Goal: Information Seeking & Learning: Check status

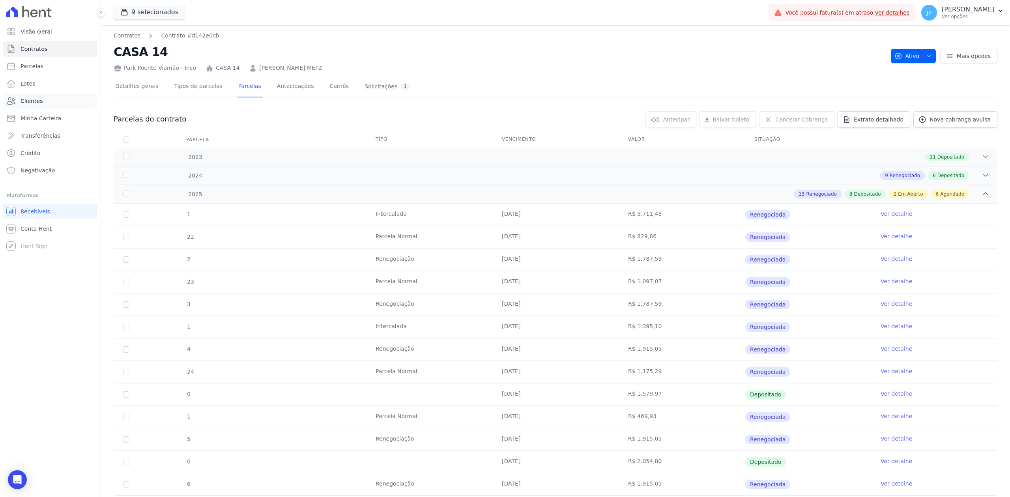
click at [50, 99] on link "Clientes" at bounding box center [50, 101] width 94 height 16
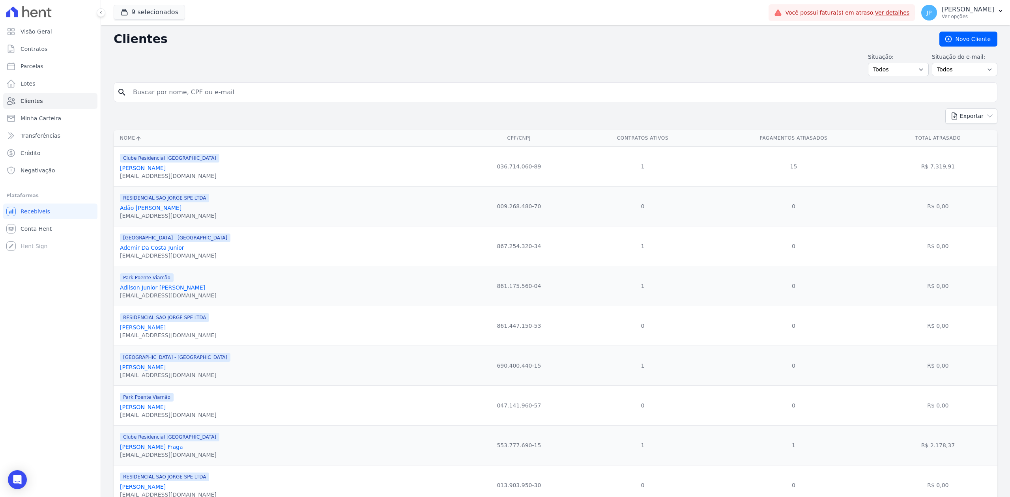
click at [152, 98] on input "search" at bounding box center [560, 92] width 865 height 16
paste input "[PERSON_NAME]"
type input "[PERSON_NAME]"
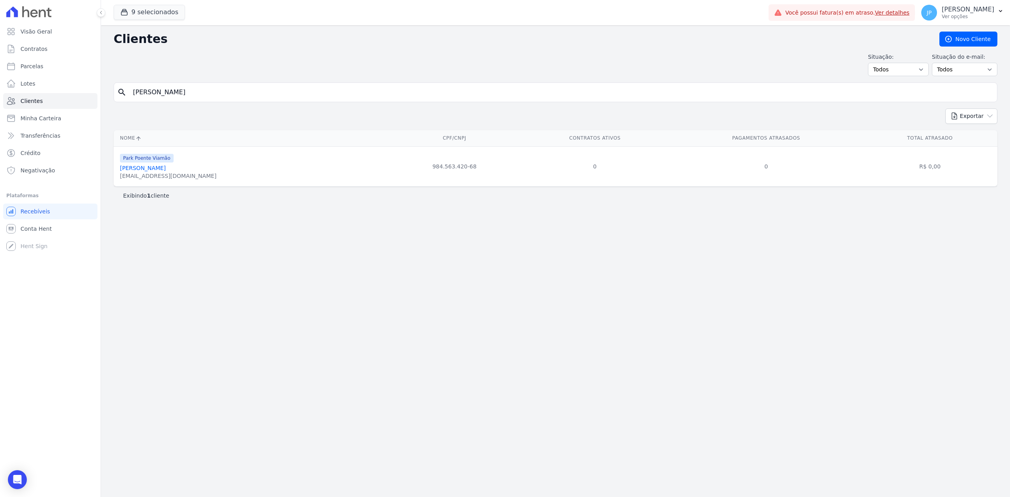
click at [159, 166] on div "Park Poente Viamão [PERSON_NAME] [EMAIL_ADDRESS][DOMAIN_NAME]" at bounding box center [168, 166] width 97 height 27
click at [159, 170] on link "[PERSON_NAME]" at bounding box center [143, 168] width 46 height 6
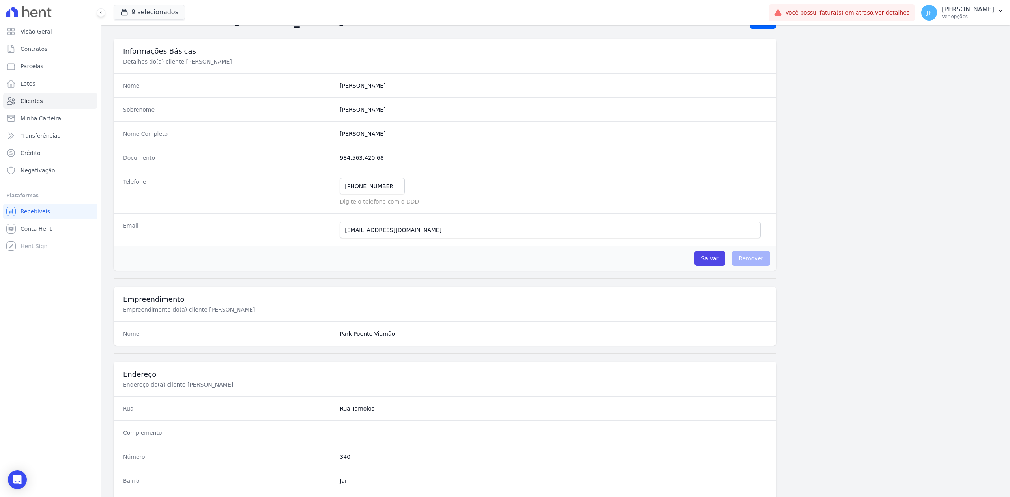
scroll to position [245, 0]
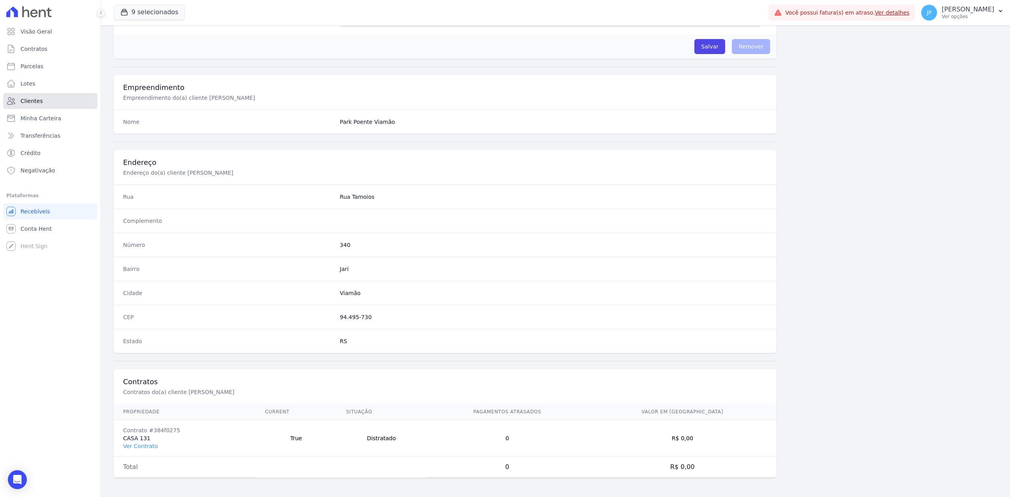
click at [41, 105] on link "Clientes" at bounding box center [50, 101] width 94 height 16
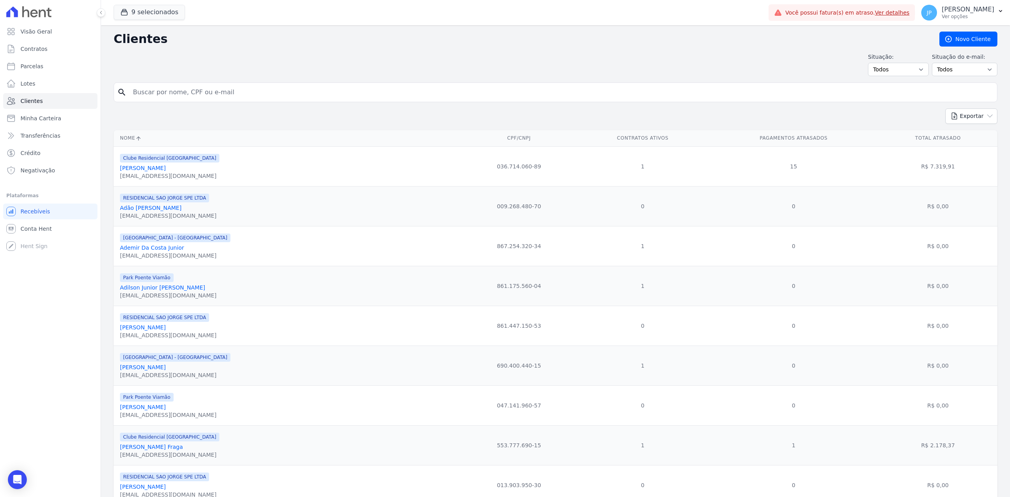
click at [244, 97] on input "search" at bounding box center [560, 92] width 865 height 16
paste input "[PERSON_NAME]"
type input "[PERSON_NAME]"
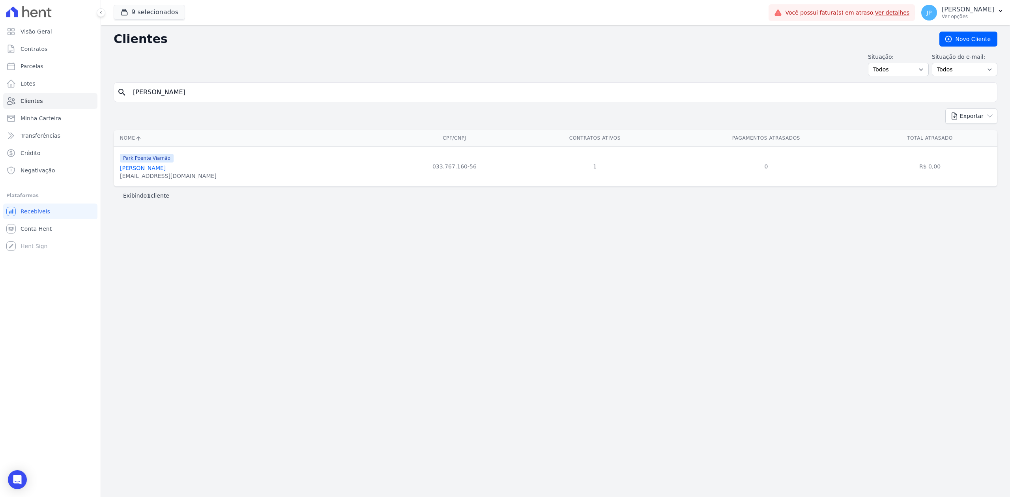
click at [177, 175] on div "[EMAIL_ADDRESS][DOMAIN_NAME]" at bounding box center [168, 176] width 97 height 8
click at [177, 174] on div "[EMAIL_ADDRESS][DOMAIN_NAME]" at bounding box center [168, 176] width 97 height 8
click at [166, 171] on link "[PERSON_NAME]" at bounding box center [143, 168] width 46 height 6
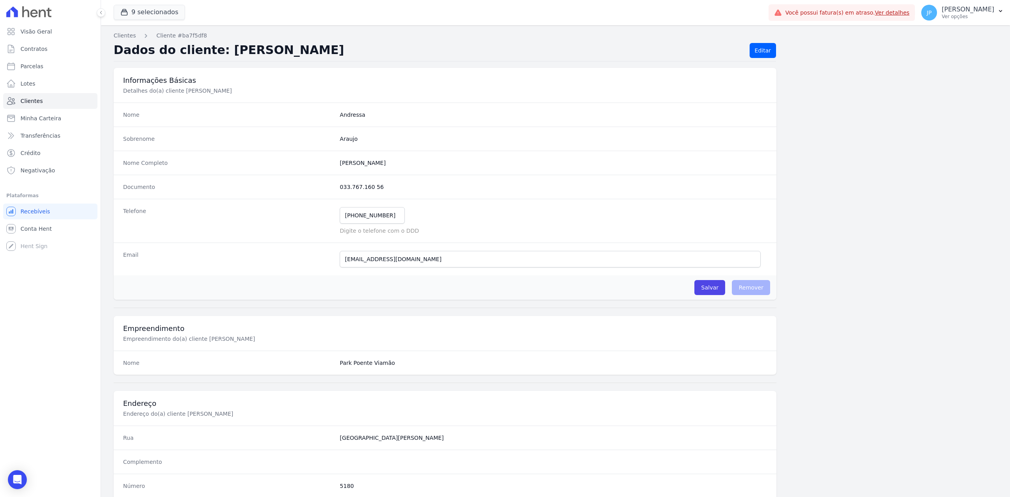
scroll to position [245, 0]
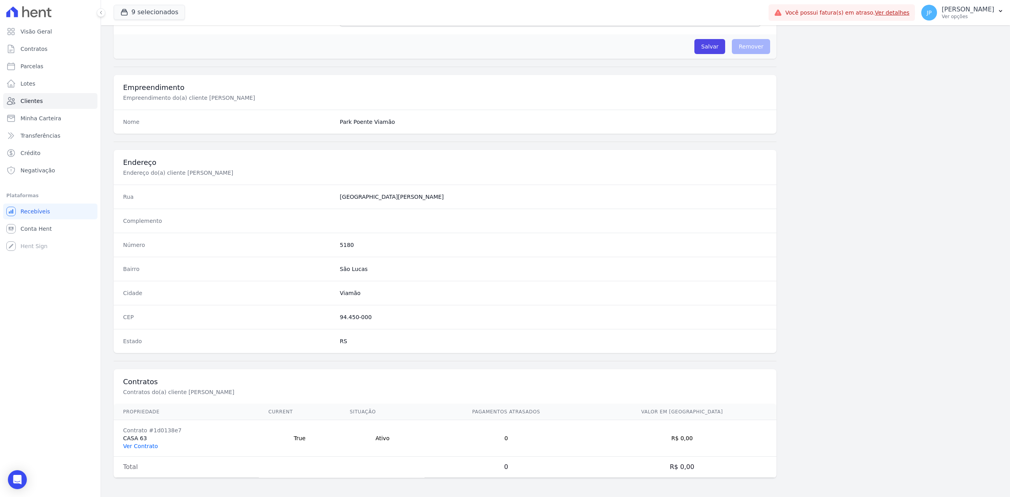
click at [142, 446] on link "Ver Contrato" at bounding box center [140, 446] width 35 height 6
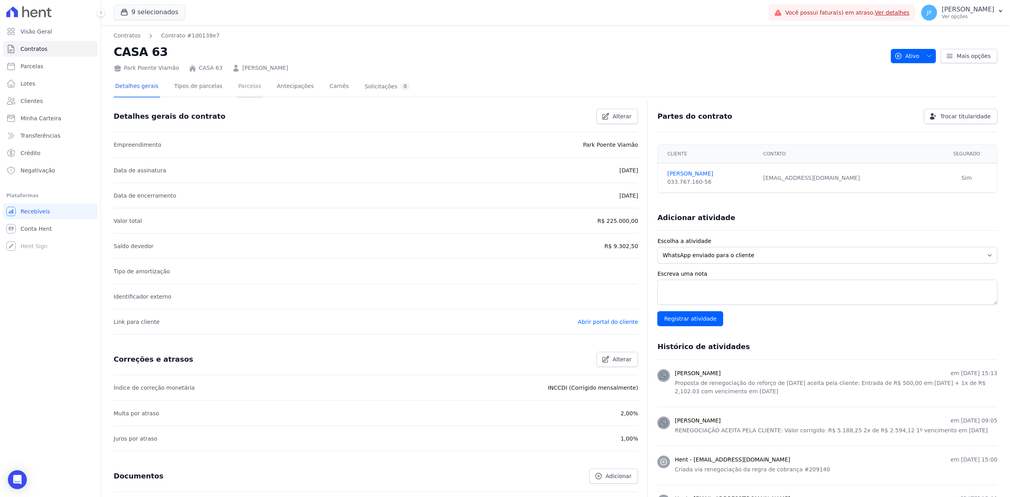
click at [243, 88] on link "Parcelas" at bounding box center [250, 87] width 26 height 21
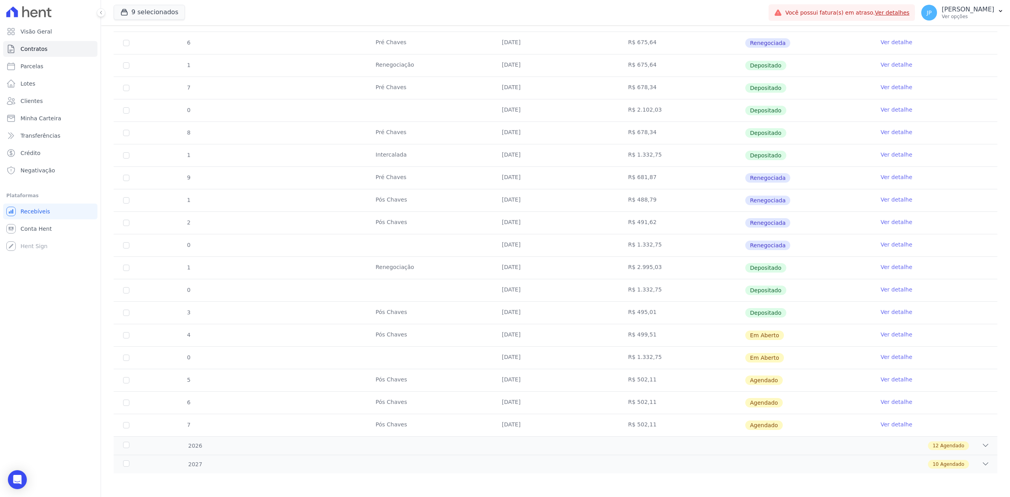
scroll to position [224, 0]
drag, startPoint x: 492, startPoint y: 312, endPoint x: 665, endPoint y: 330, distance: 173.7
click at [670, 322] on tr "3 Pós Chaves [DATE] R$ 495,01 Depositado Ver detalhe" at bounding box center [555, 312] width 883 height 22
drag, startPoint x: 494, startPoint y: 339, endPoint x: 806, endPoint y: 340, distance: 312.4
click at [806, 340] on tr "4 Pós Chaves [DATE] R$ 499,51 Em [GEOGRAPHIC_DATA] Ver detalhe" at bounding box center [555, 335] width 883 height 22
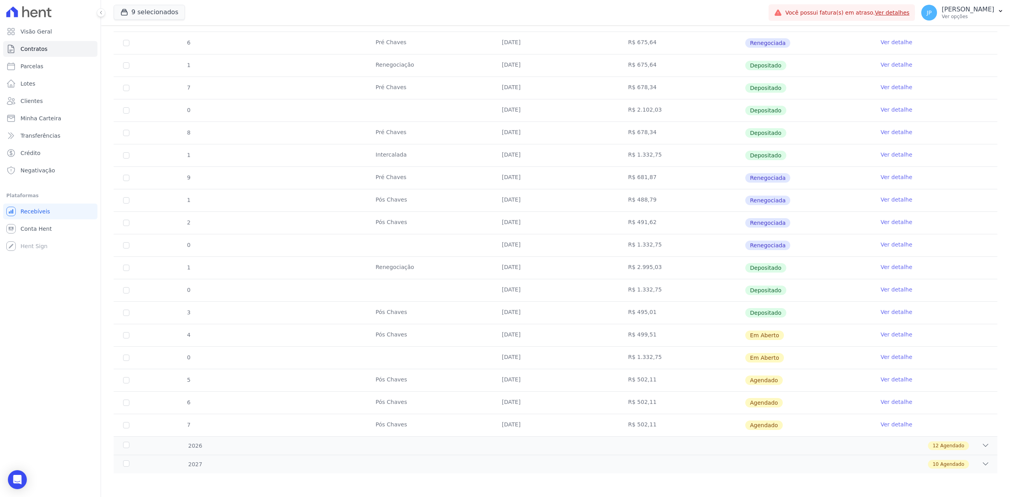
scroll to position [0, 0]
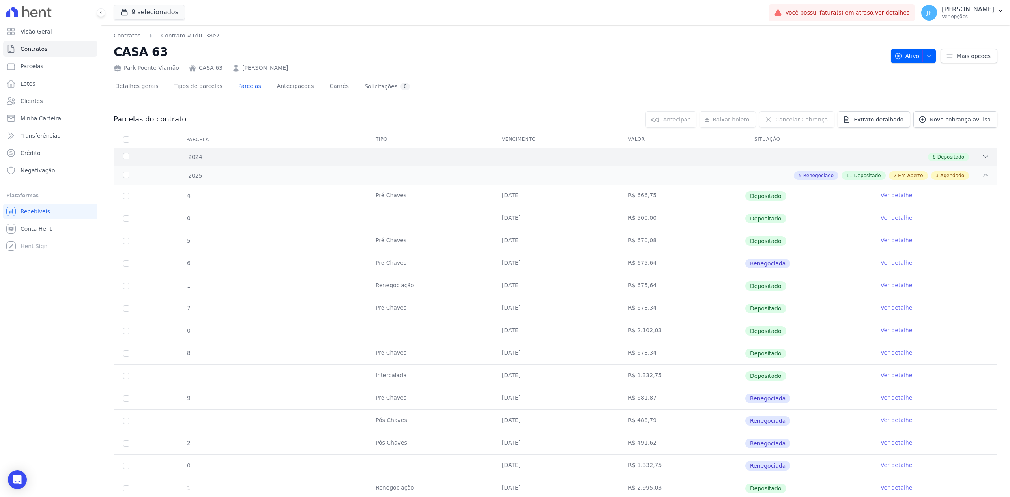
click at [981, 160] on icon at bounding box center [985, 157] width 8 height 8
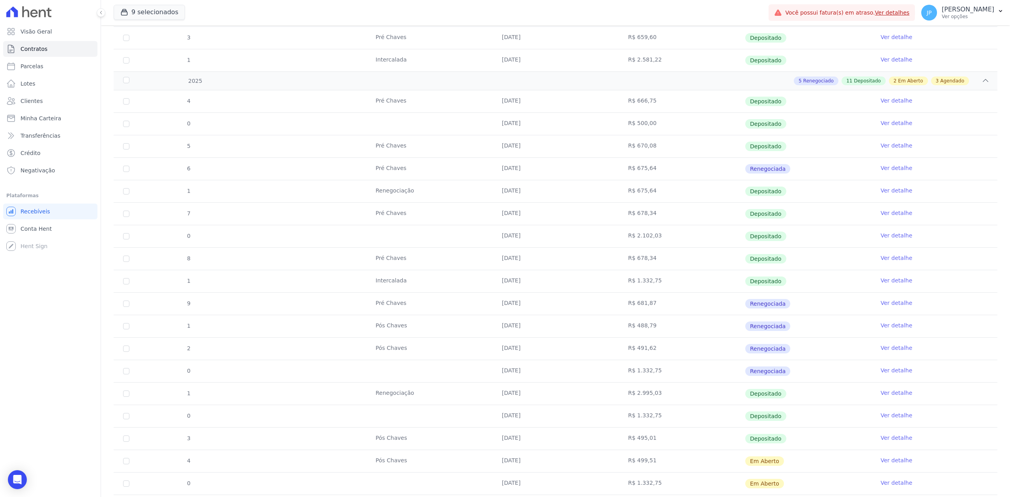
scroll to position [405, 0]
